Goal: Task Accomplishment & Management: Manage account settings

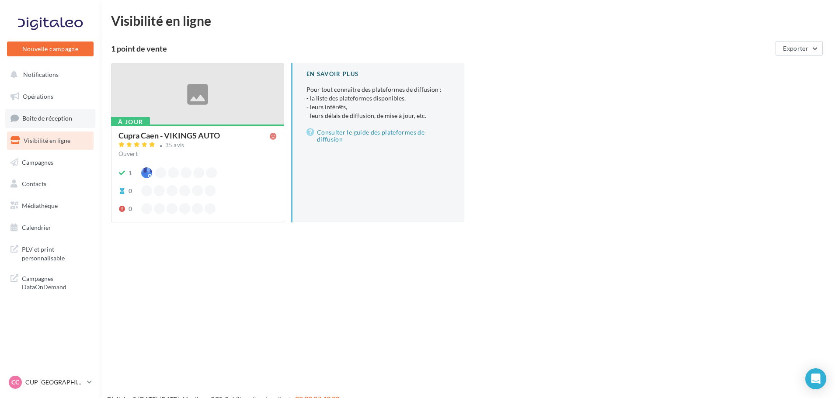
click at [58, 121] on span "Boîte de réception" at bounding box center [47, 117] width 50 height 7
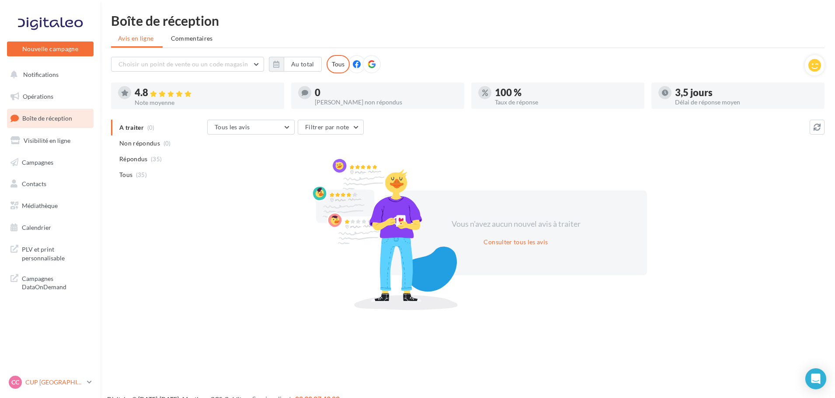
click at [58, 381] on p "CUP [GEOGRAPHIC_DATA]" at bounding box center [54, 382] width 58 height 9
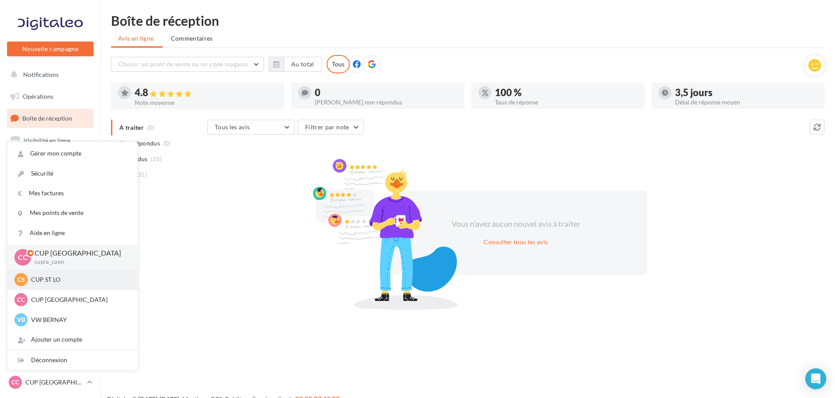
click at [45, 278] on p "CUP ST LO" at bounding box center [79, 279] width 96 height 9
